Goal: Find specific page/section: Find specific page/section

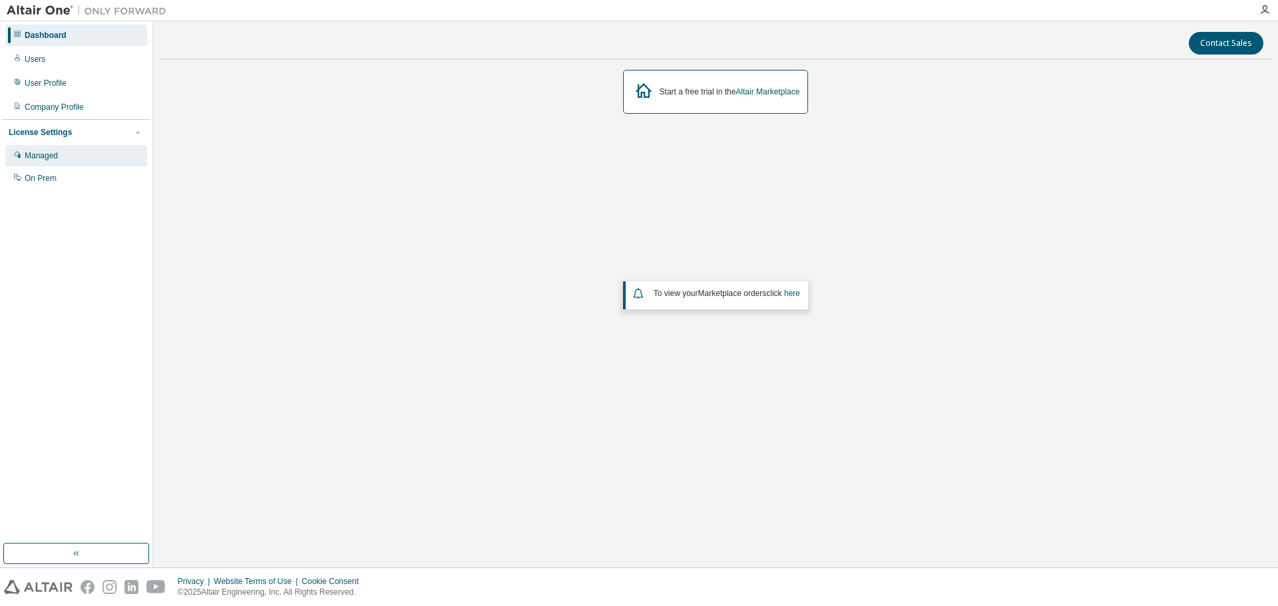
click at [63, 158] on div "Managed" at bounding box center [76, 155] width 142 height 21
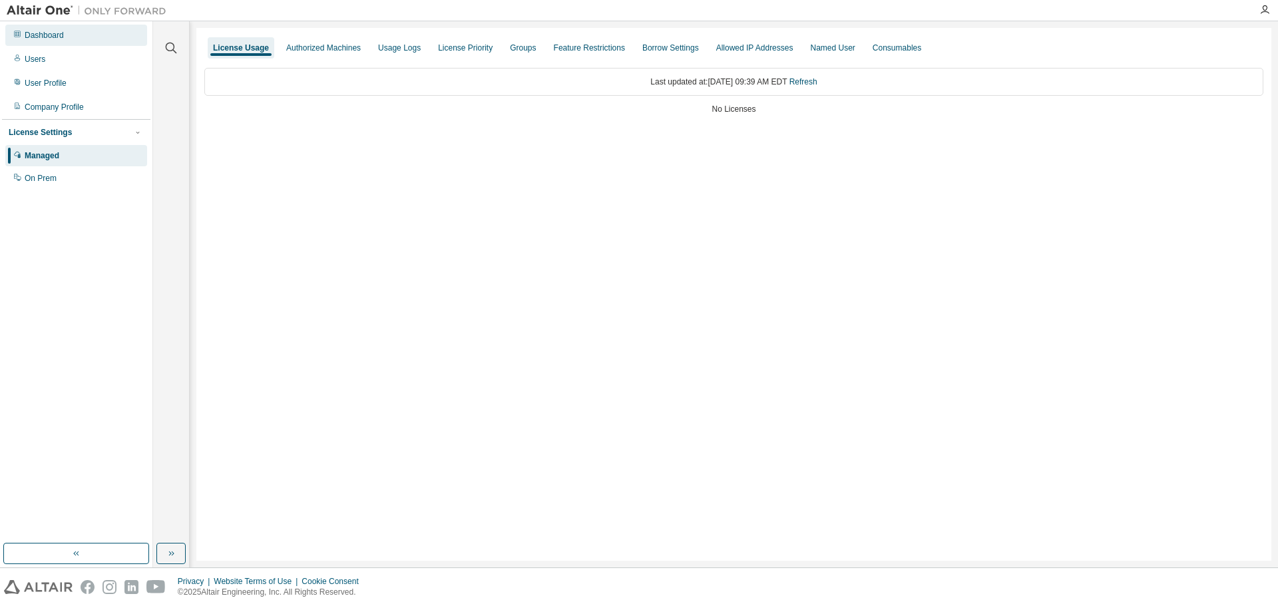
click at [46, 36] on div "Dashboard" at bounding box center [44, 35] width 39 height 11
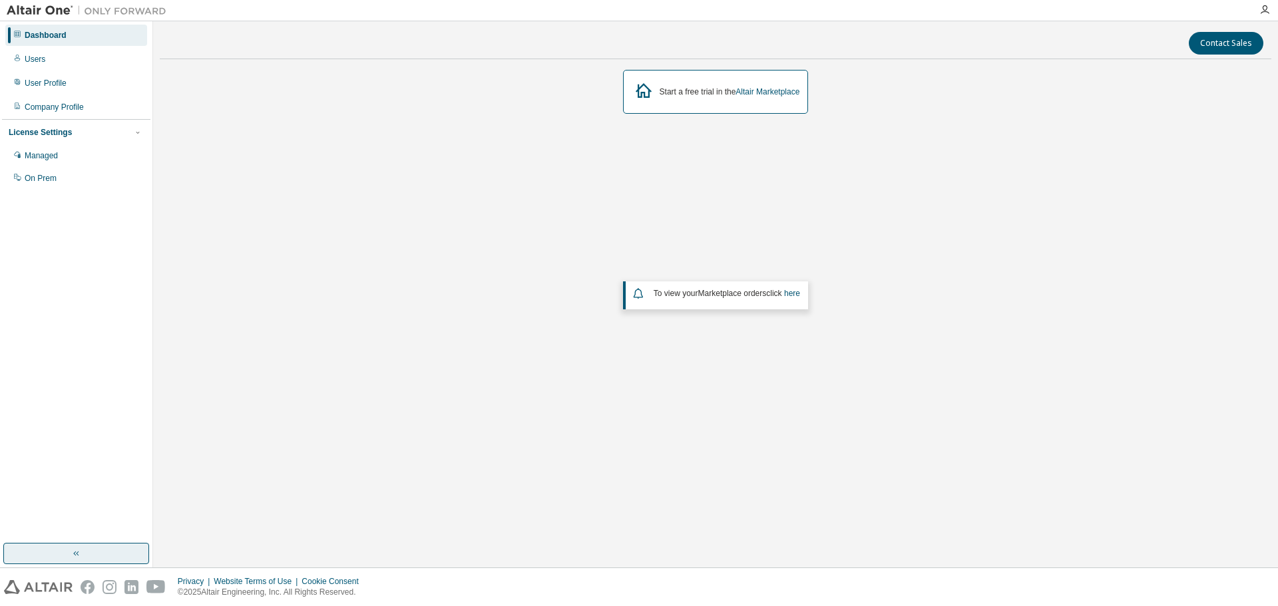
click at [73, 555] on icon "button" at bounding box center [76, 553] width 11 height 11
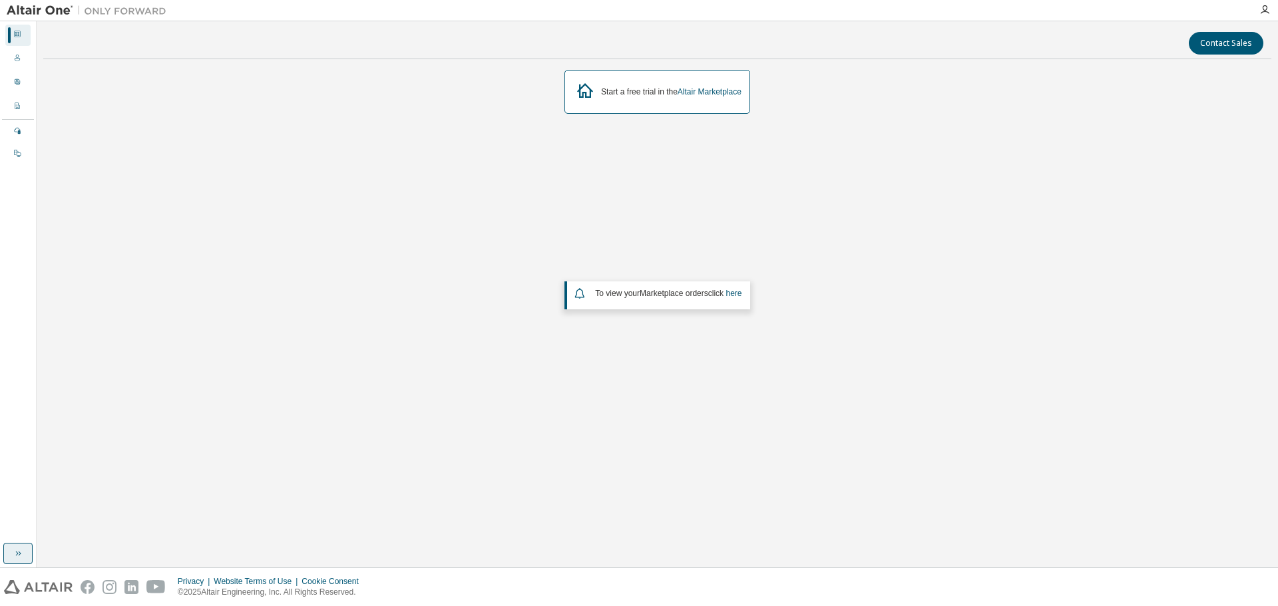
click at [1257, 15] on div at bounding box center [1264, 10] width 27 height 20
click at [1263, 7] on icon "button" at bounding box center [1264, 10] width 11 height 11
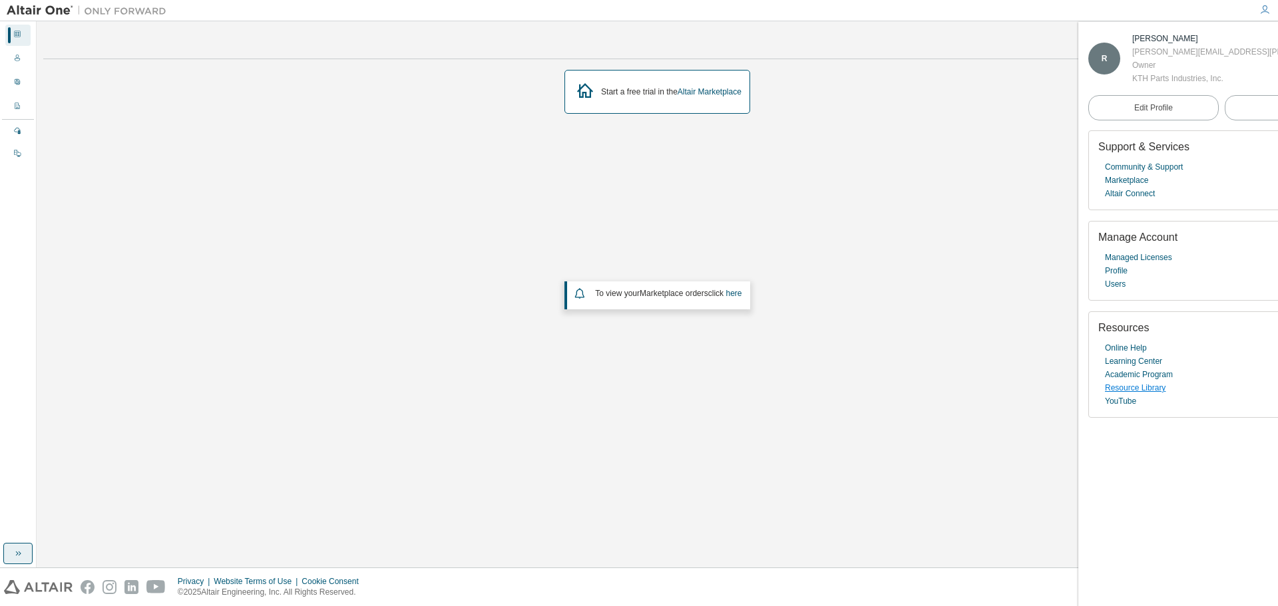
click at [1161, 387] on link "Resource Library" at bounding box center [1135, 387] width 61 height 13
